Goal: Transaction & Acquisition: Purchase product/service

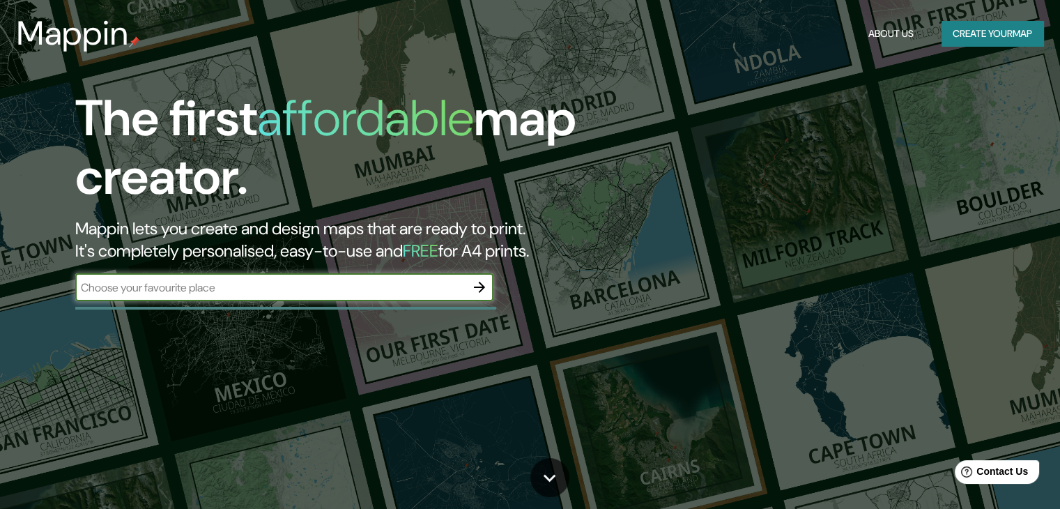
click at [229, 290] on input "text" at bounding box center [270, 287] width 390 height 16
type input "sincelejo"
click at [480, 291] on icon "button" at bounding box center [479, 287] width 11 height 11
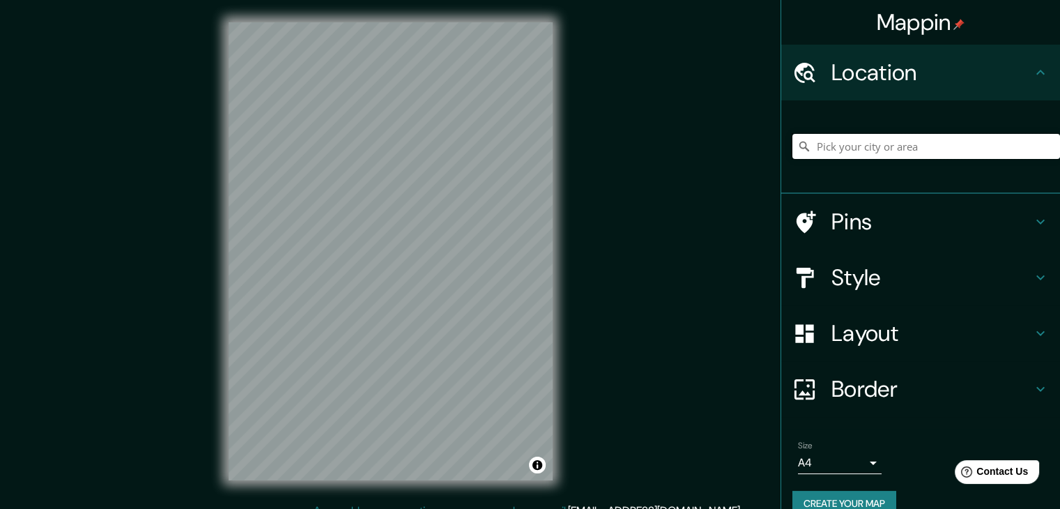
click at [870, 140] on input "Pick your city or area" at bounding box center [926, 146] width 268 height 25
type input "sincelejo"
click at [870, 140] on input "sincelejo" at bounding box center [926, 146] width 268 height 25
click at [886, 146] on input "sincelejo" at bounding box center [926, 146] width 268 height 25
click at [898, 147] on input "sincelejo" at bounding box center [926, 146] width 268 height 25
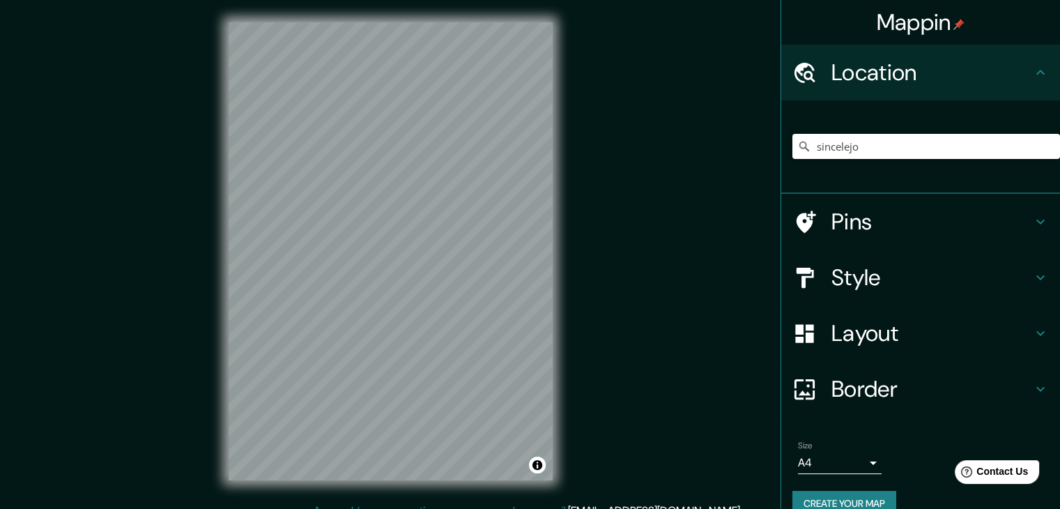
click at [850, 224] on h4 "Pins" at bounding box center [931, 222] width 201 height 28
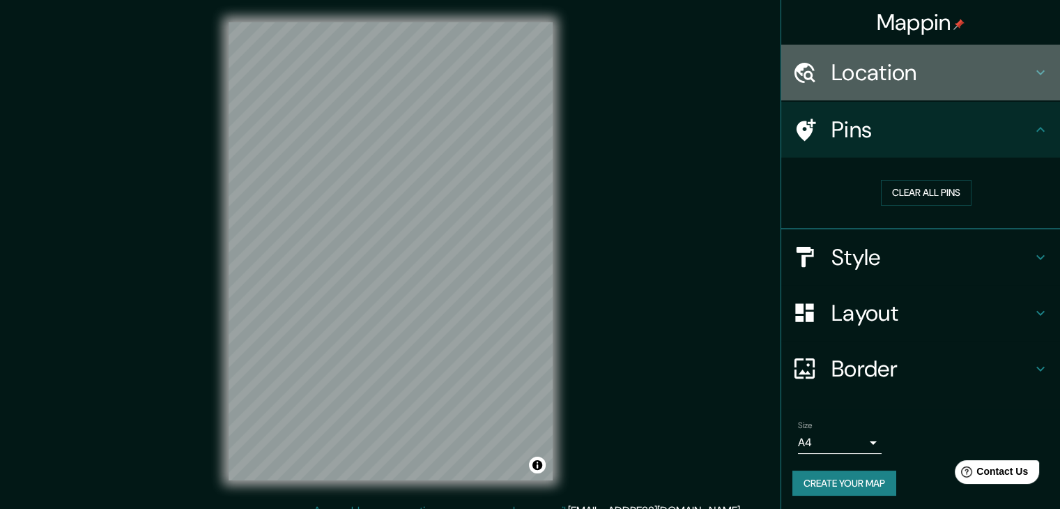
click at [876, 82] on h4 "Location" at bounding box center [931, 73] width 201 height 28
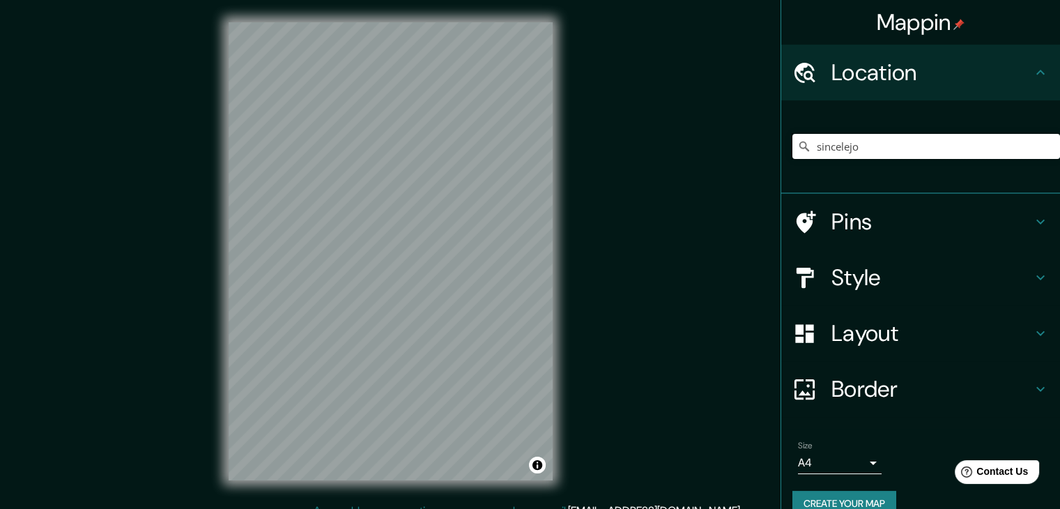
click at [937, 139] on input "sincelejo" at bounding box center [926, 146] width 268 height 25
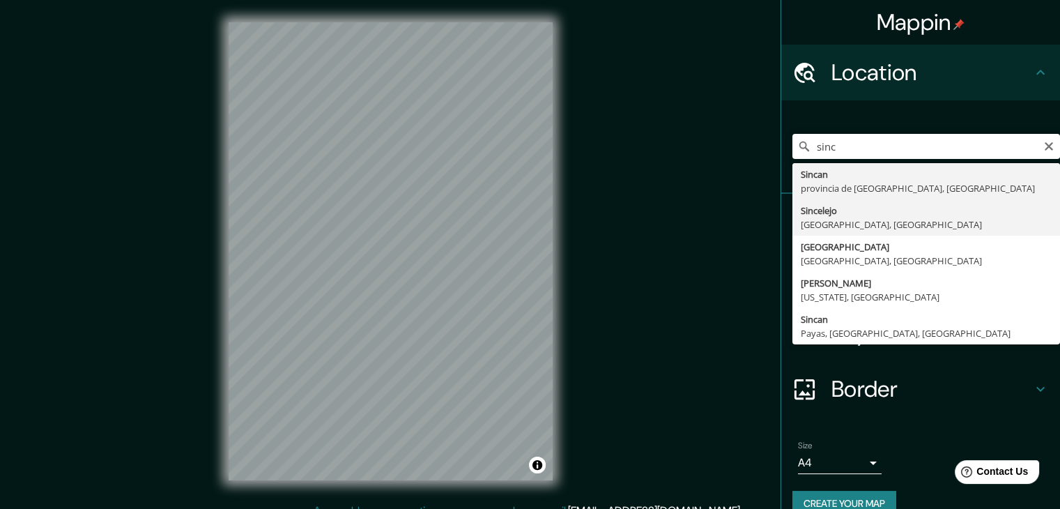
type input "Sincelejo, [GEOGRAPHIC_DATA], [GEOGRAPHIC_DATA]"
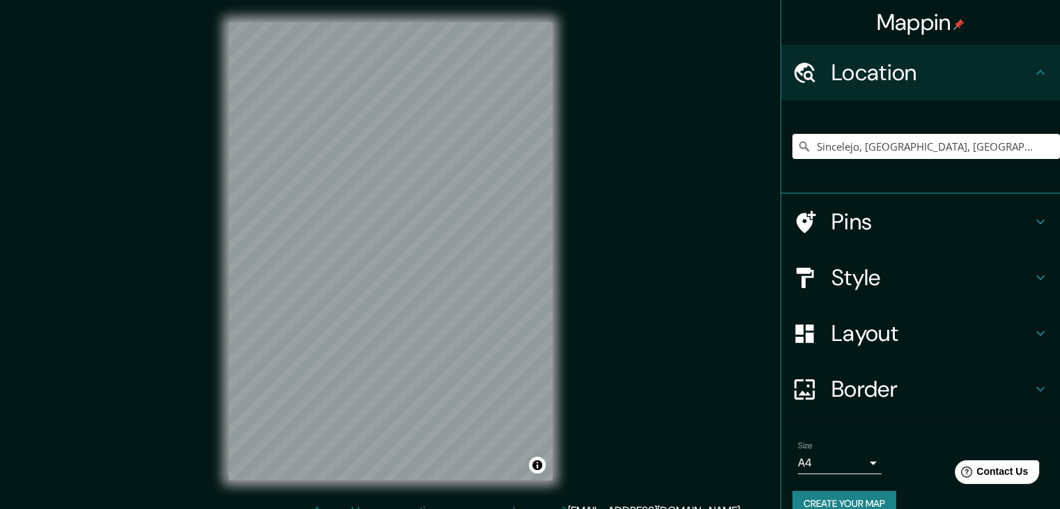
click at [875, 346] on h4 "Layout" at bounding box center [931, 333] width 201 height 28
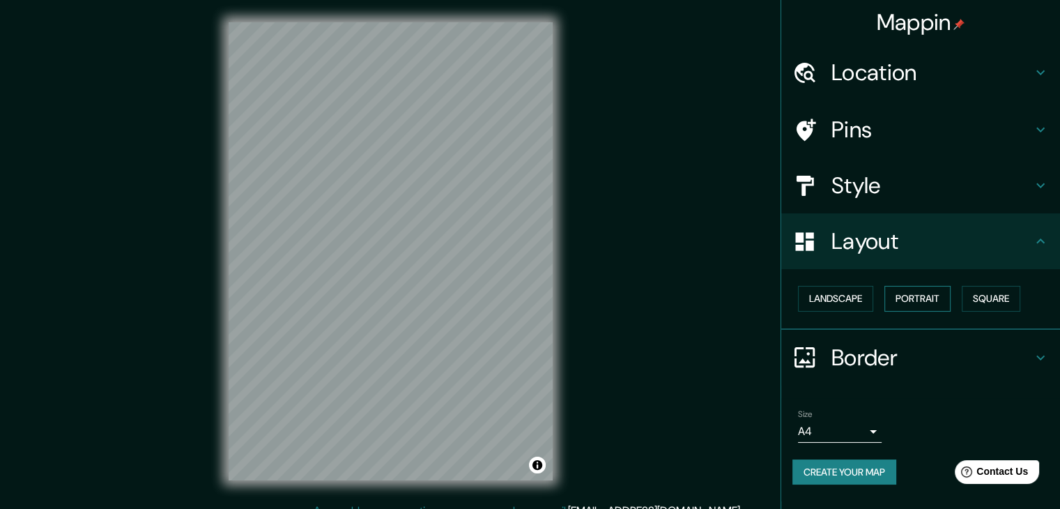
click at [909, 301] on button "Portrait" at bounding box center [917, 299] width 66 height 26
click at [978, 298] on button "Square" at bounding box center [991, 299] width 59 height 26
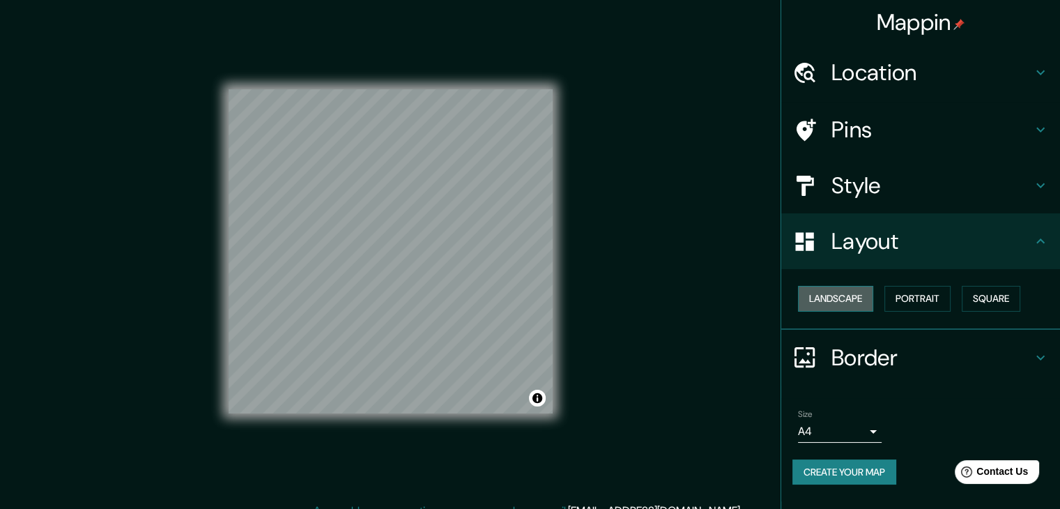
click at [858, 286] on button "Landscape" at bounding box center [835, 299] width 75 height 26
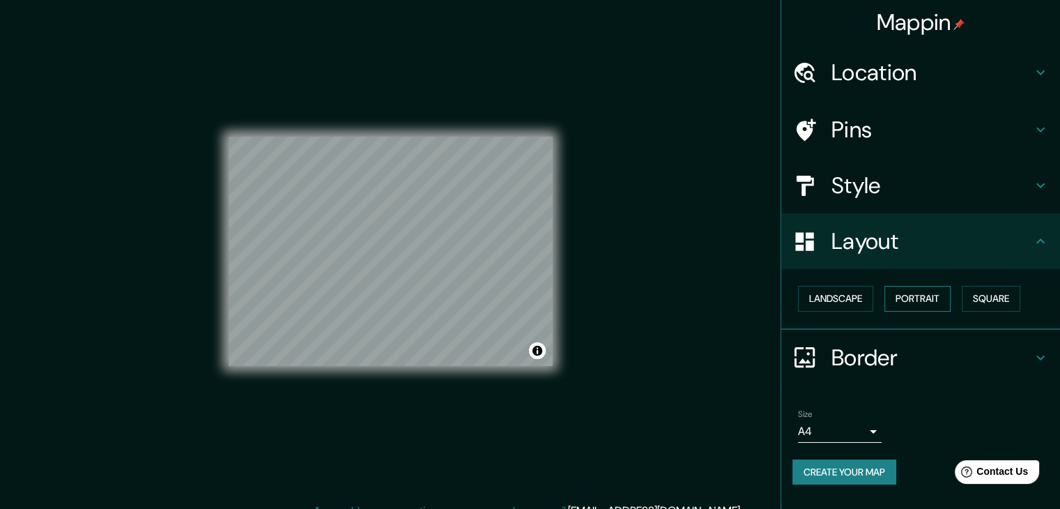
click at [939, 301] on button "Portrait" at bounding box center [917, 299] width 66 height 26
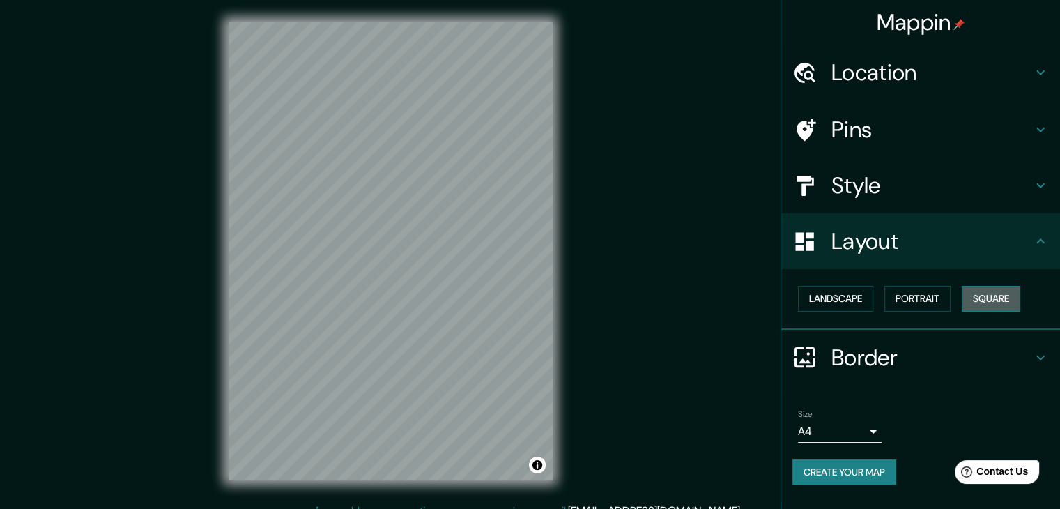
click at [1002, 298] on button "Square" at bounding box center [991, 299] width 59 height 26
